Goal: Information Seeking & Learning: Learn about a topic

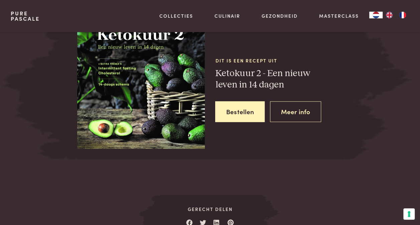
scroll to position [646, 0]
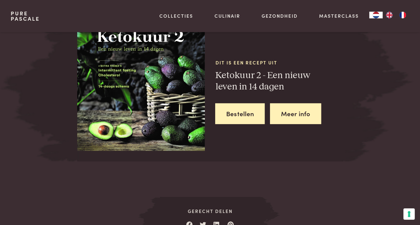
click at [298, 107] on link "Meer info" at bounding box center [295, 114] width 51 height 21
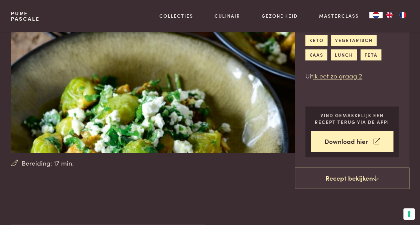
scroll to position [56, 0]
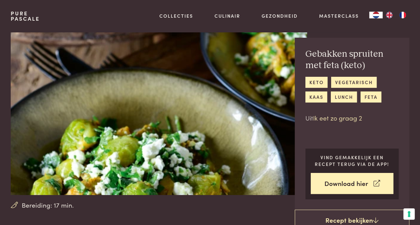
click at [341, 120] on link "Ik eet zo graag 2" at bounding box center [337, 117] width 49 height 9
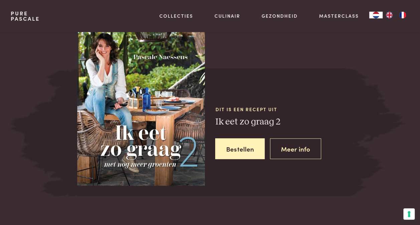
scroll to position [579, 0]
